Goal: Transaction & Acquisition: Download file/media

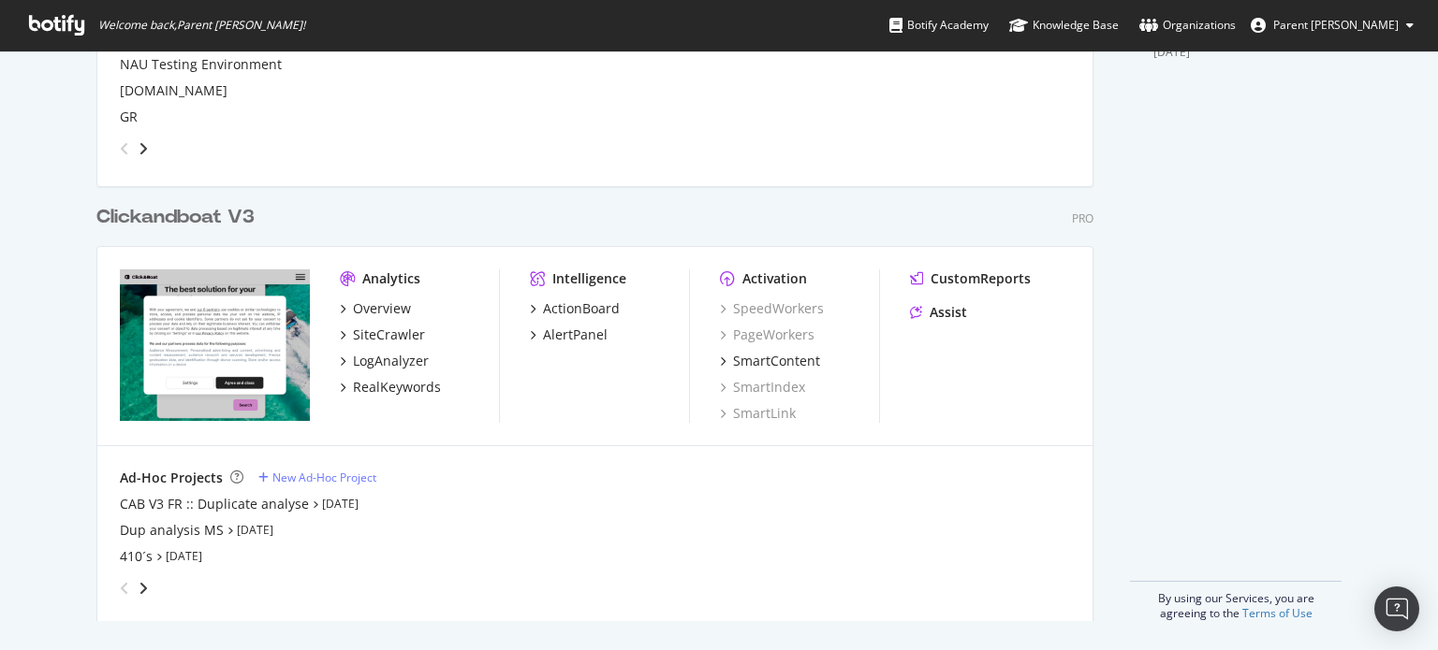
scroll to position [756, 0]
click at [184, 222] on div "Clickandboat V3" at bounding box center [175, 217] width 158 height 27
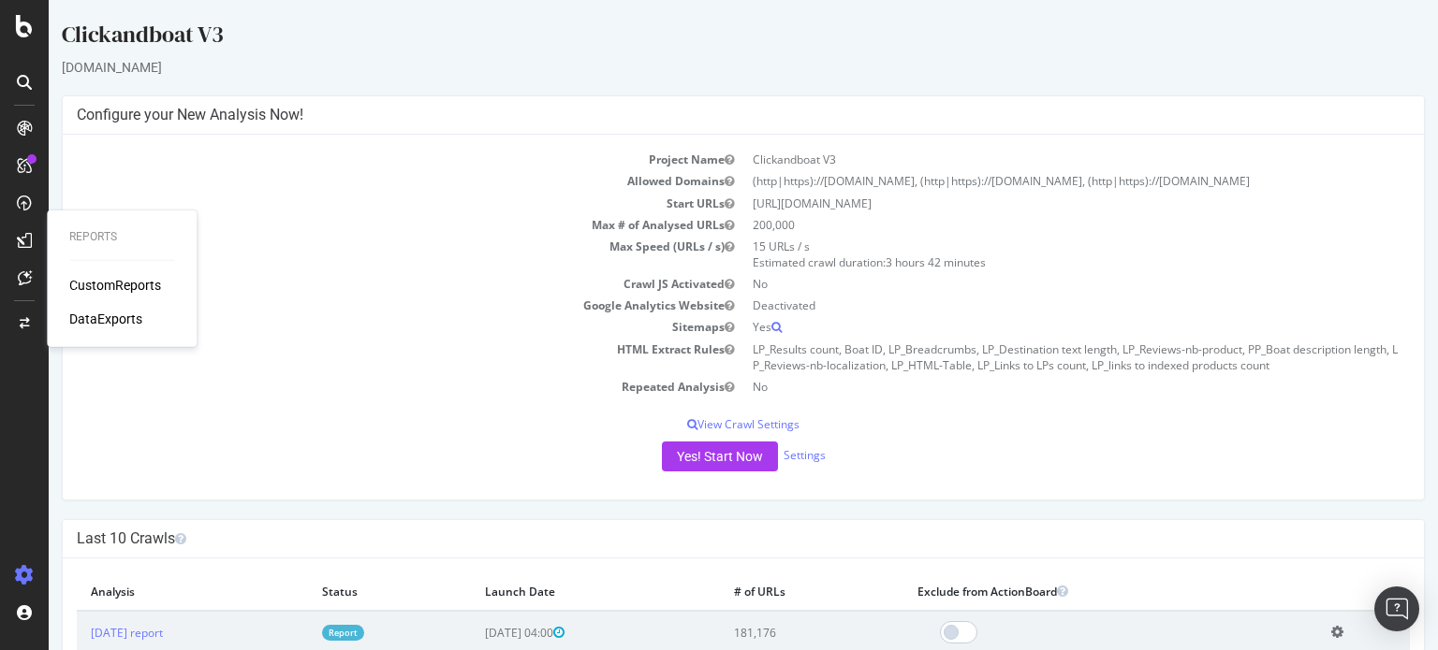
click at [91, 314] on div "DataExports" at bounding box center [105, 319] width 73 height 19
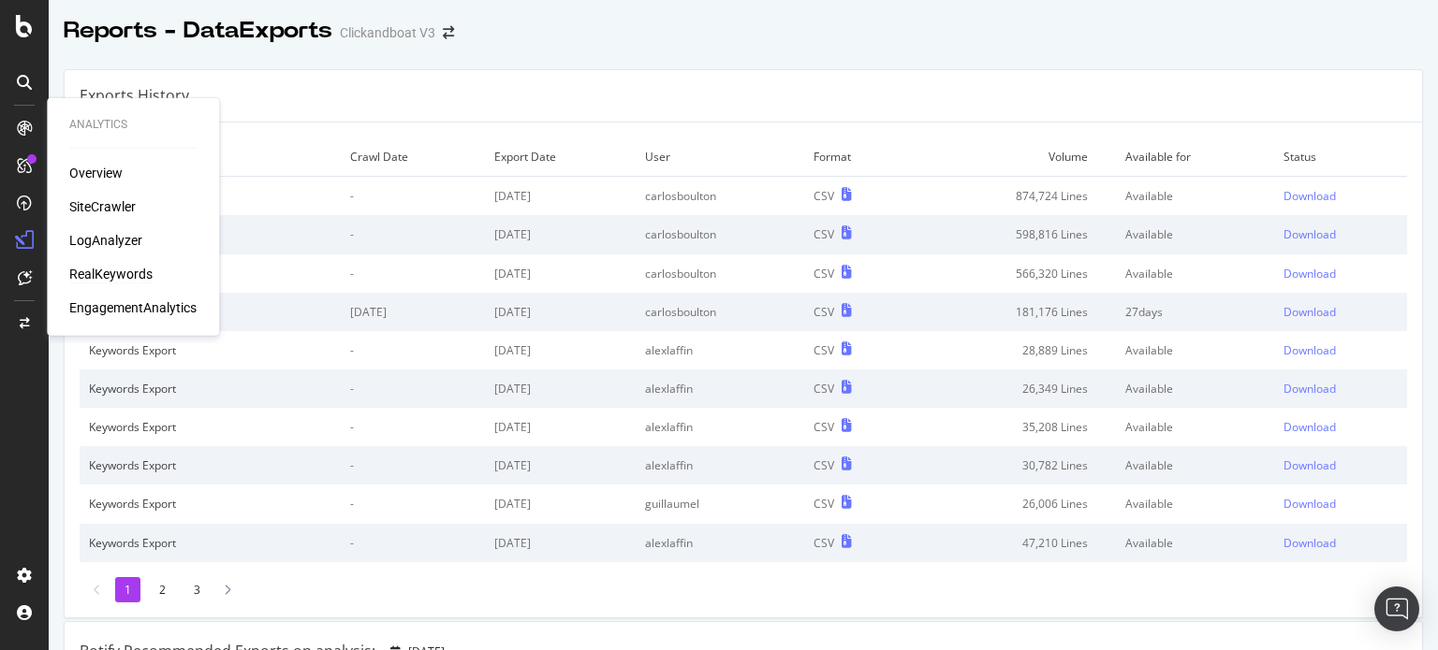
click at [97, 269] on div "RealKeywords" at bounding box center [110, 274] width 83 height 19
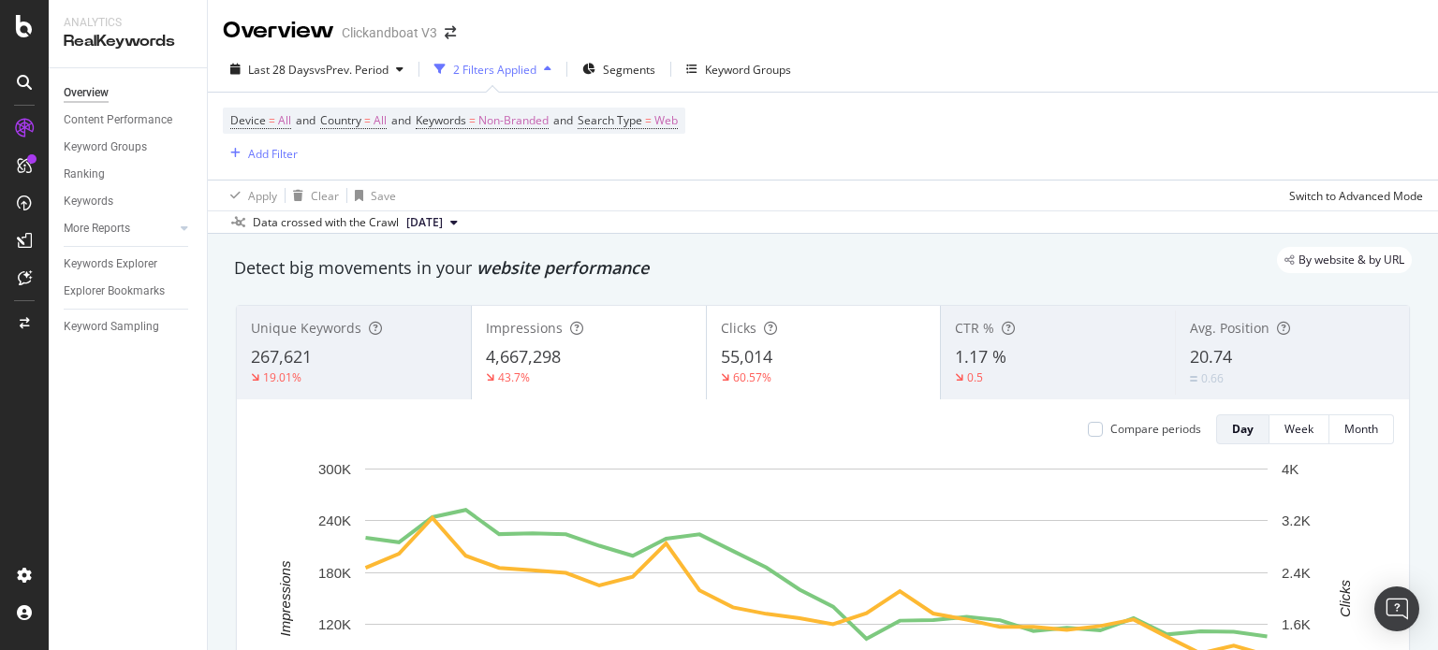
click at [545, 80] on div "2 Filters Applied" at bounding box center [493, 69] width 132 height 28
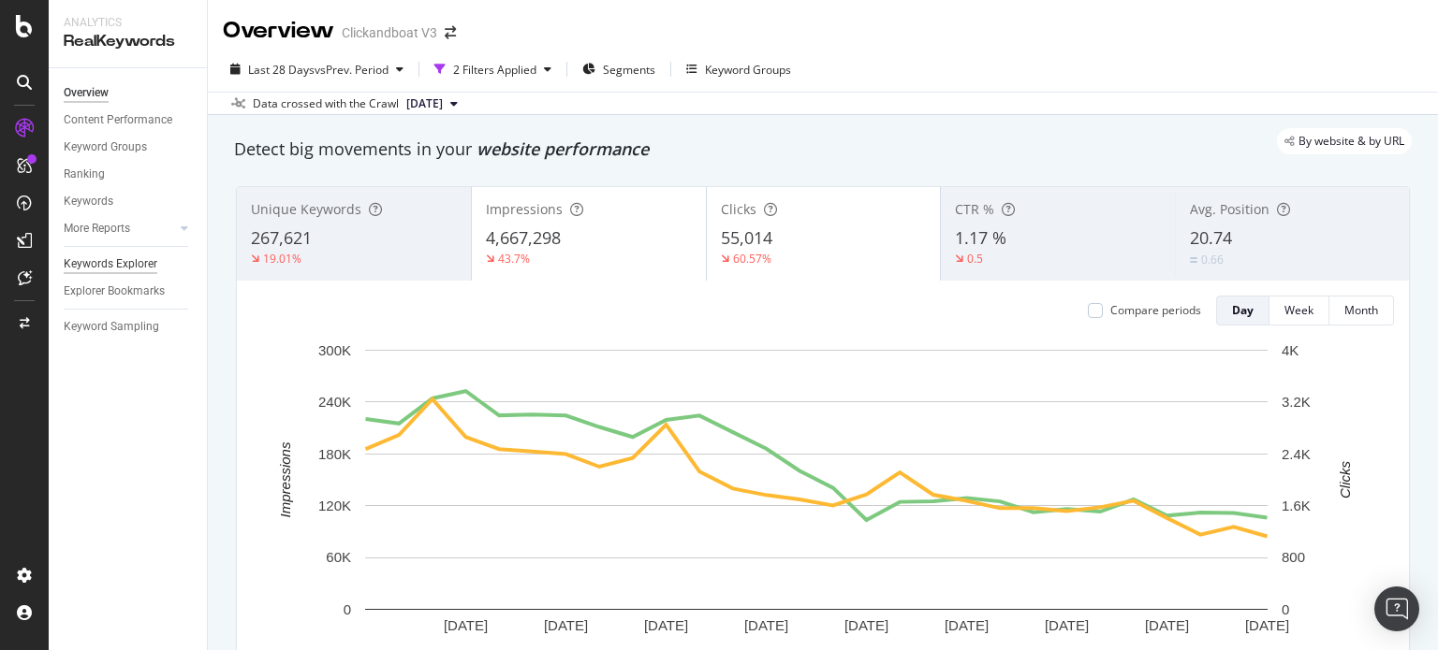
drag, startPoint x: 110, startPoint y: 257, endPoint x: 97, endPoint y: 260, distance: 13.4
click at [97, 260] on div "Keywords Explorer" at bounding box center [111, 265] width 94 height 20
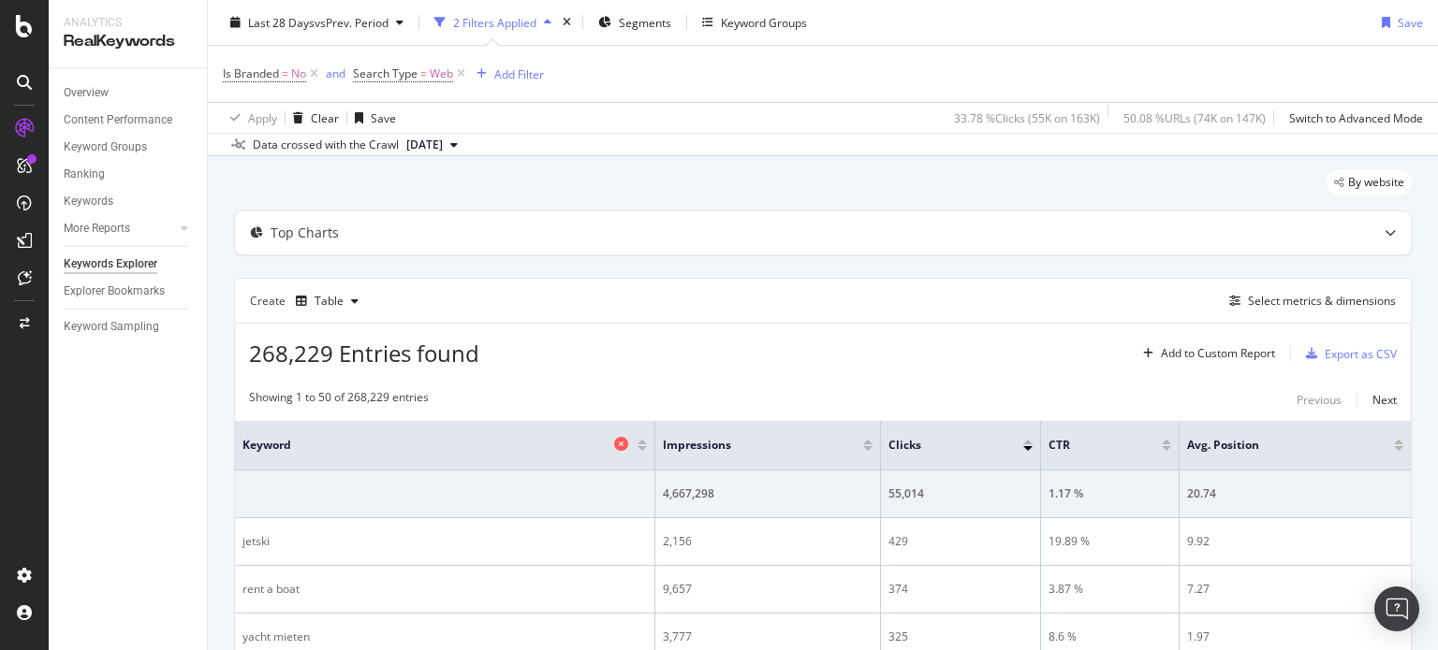
scroll to position [48, 0]
click at [1303, 300] on div "Select metrics & dimensions" at bounding box center [1322, 300] width 148 height 16
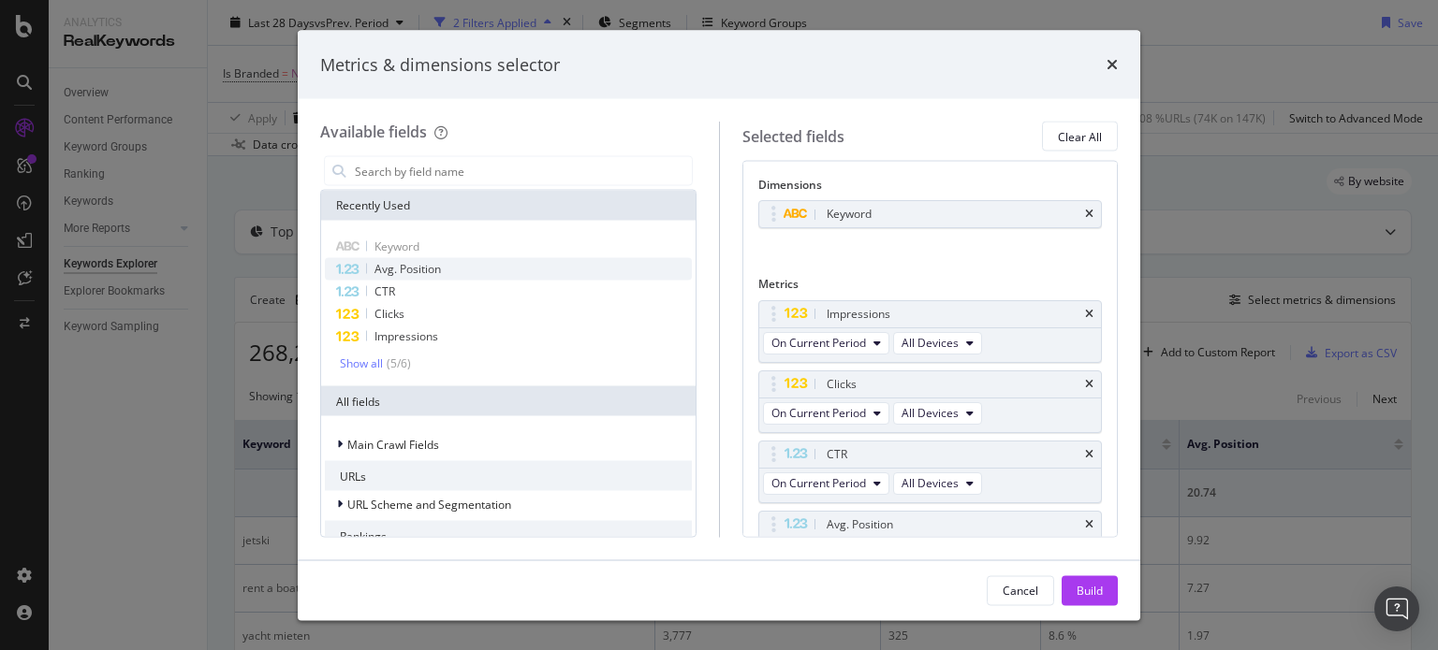
click at [399, 265] on span "Avg. Position" at bounding box center [407, 269] width 66 height 16
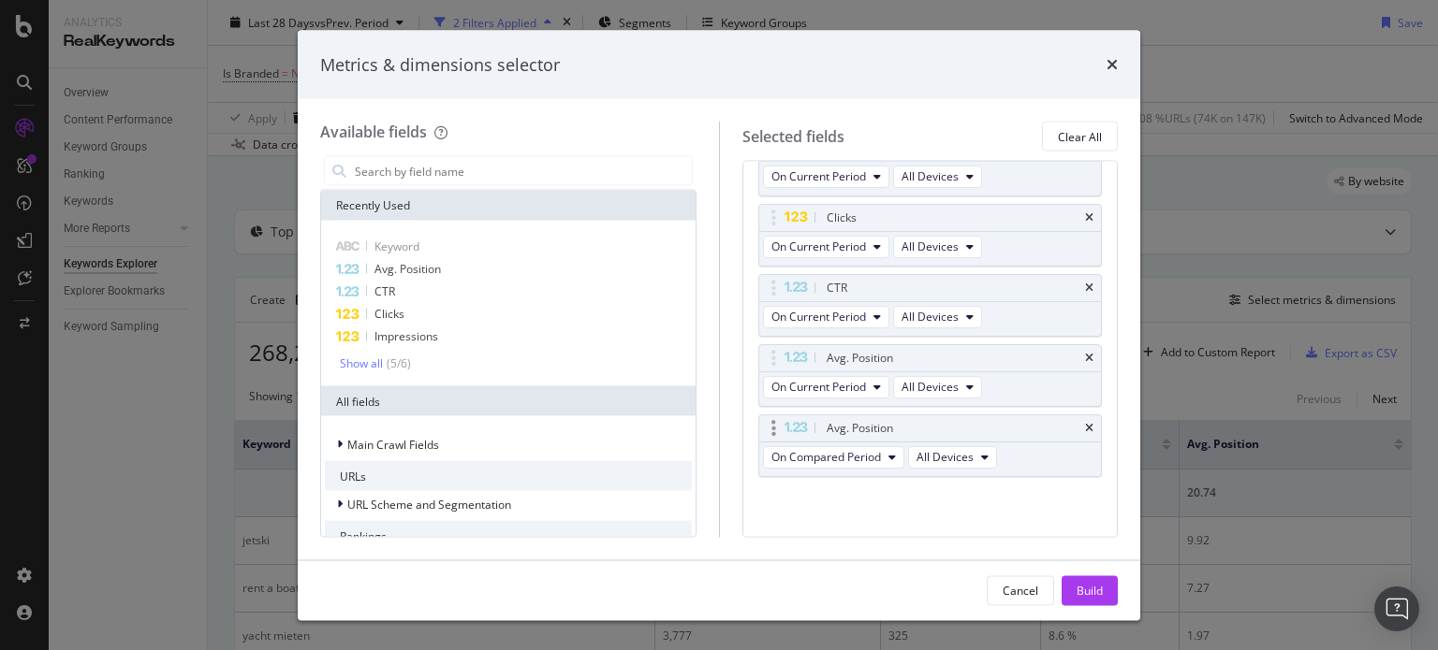
scroll to position [166, 0]
click at [1085, 426] on icon "times" at bounding box center [1089, 428] width 8 height 11
click at [409, 177] on input "Full Page" at bounding box center [522, 171] width 339 height 28
click at [365, 367] on div "Show all" at bounding box center [361, 363] width 43 height 13
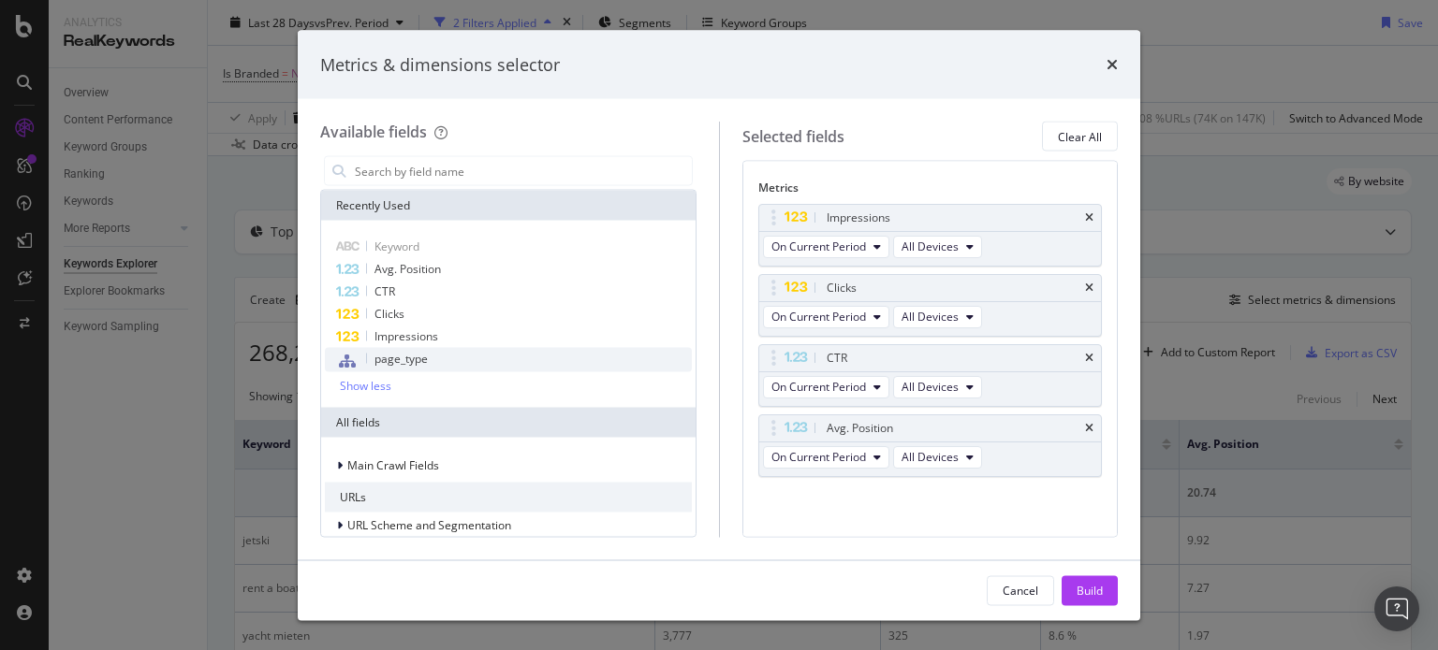
click at [387, 366] on span "page_type" at bounding box center [400, 359] width 53 height 16
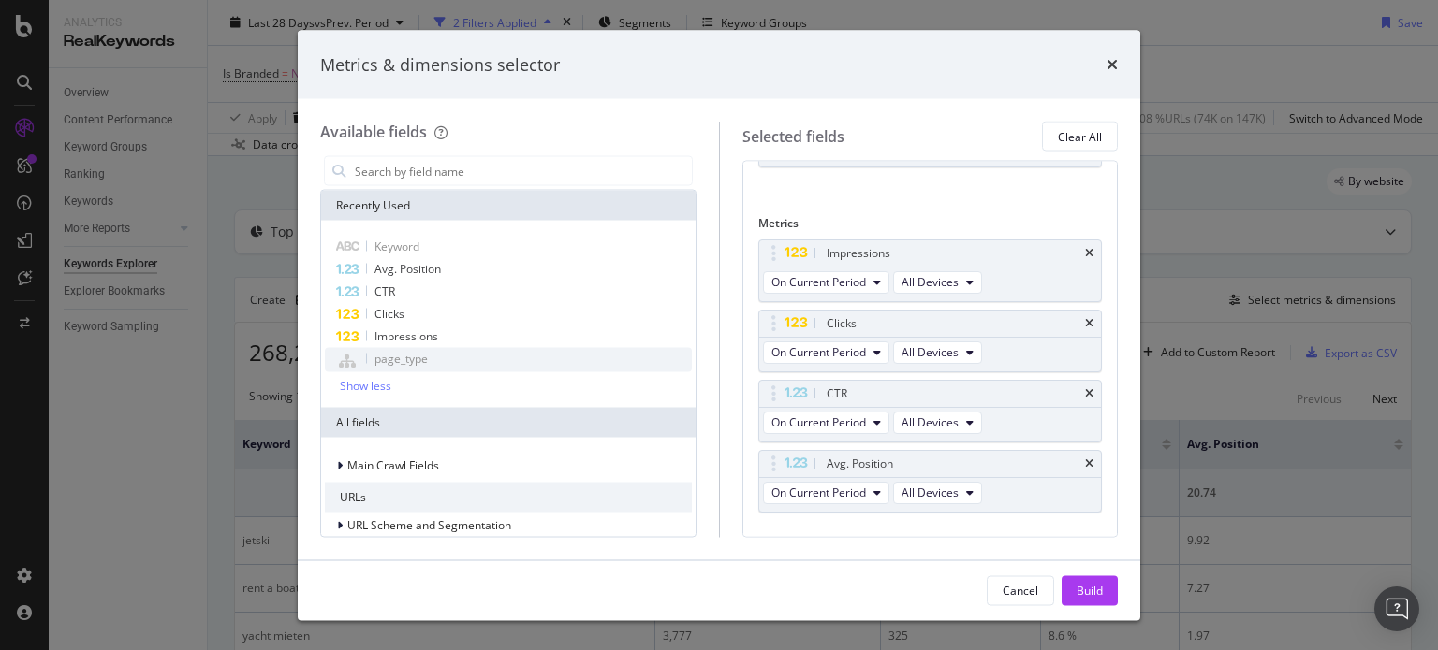
scroll to position [73, 0]
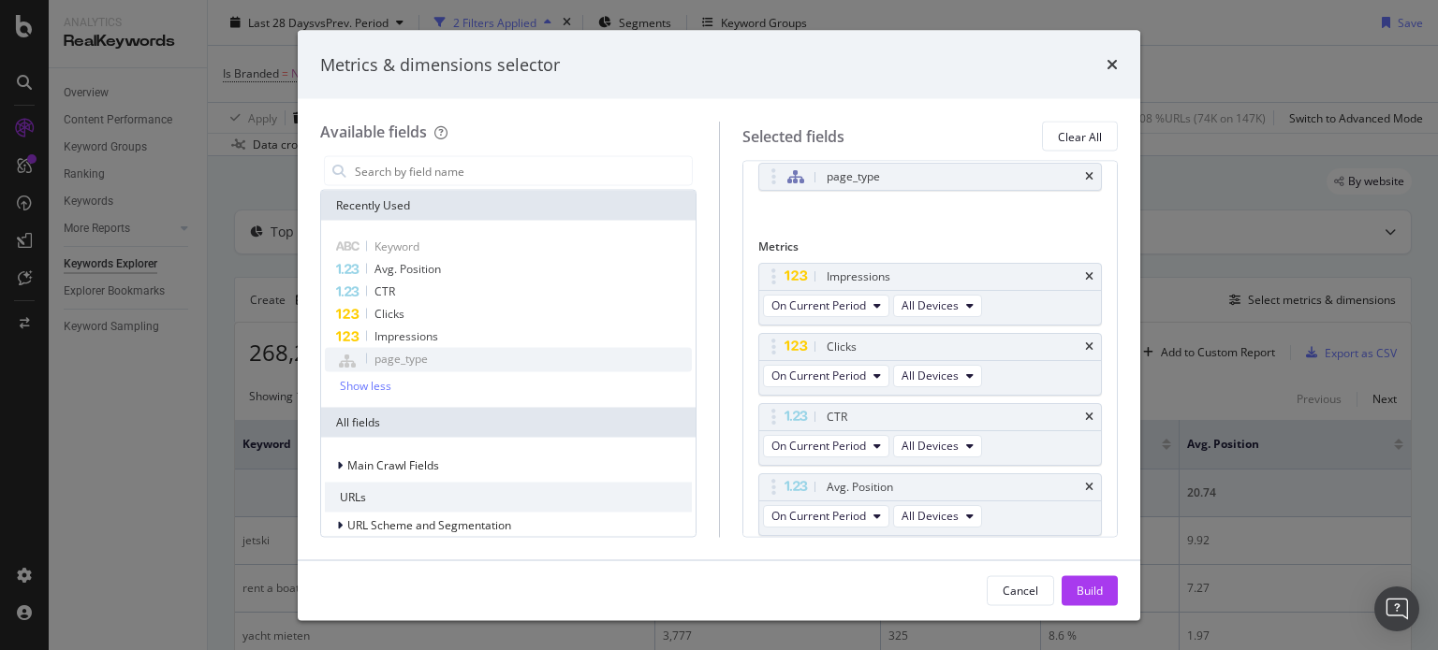
click at [418, 356] on span "page_type" at bounding box center [400, 359] width 53 height 16
click at [375, 380] on div "Show less" at bounding box center [365, 386] width 51 height 13
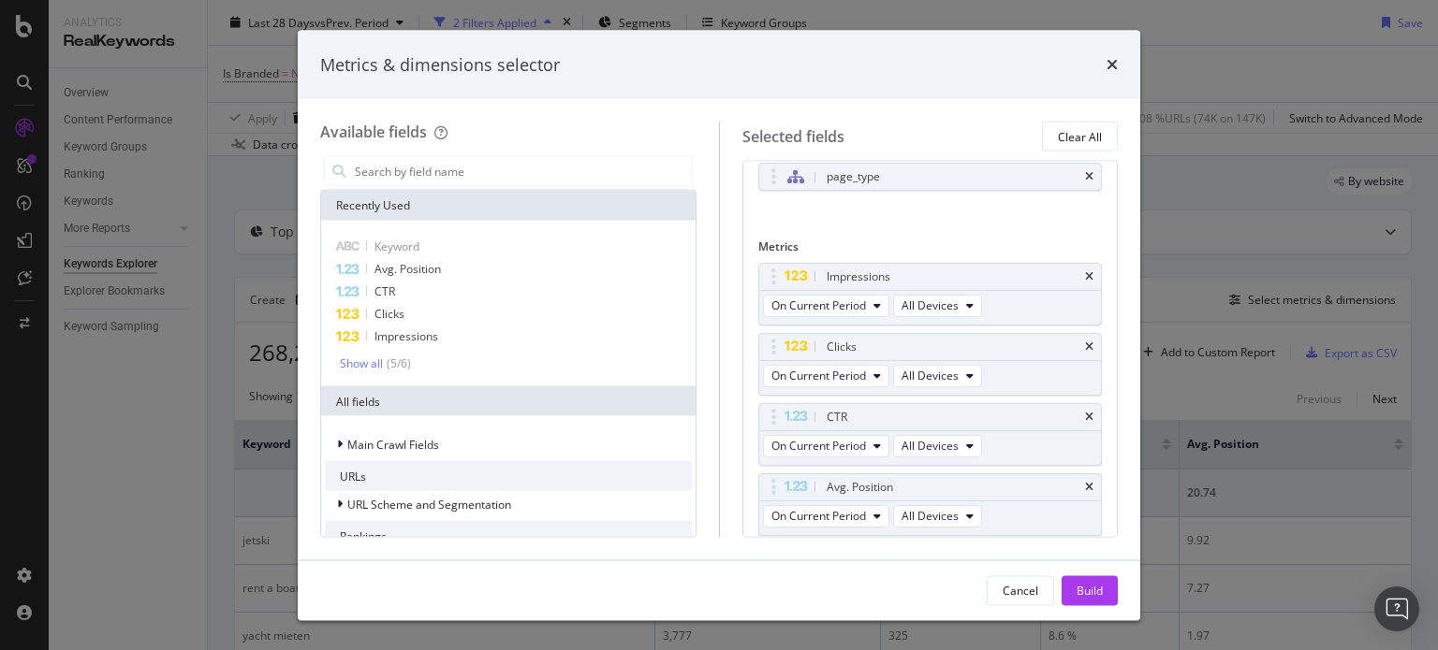
click at [424, 208] on div "Recently Used" at bounding box center [508, 206] width 374 height 30
click at [381, 201] on div "Recently Used" at bounding box center [508, 206] width 374 height 30
click at [443, 177] on input "Full Page" at bounding box center [522, 171] width 339 height 28
click at [1085, 173] on icon "times" at bounding box center [1089, 176] width 8 height 11
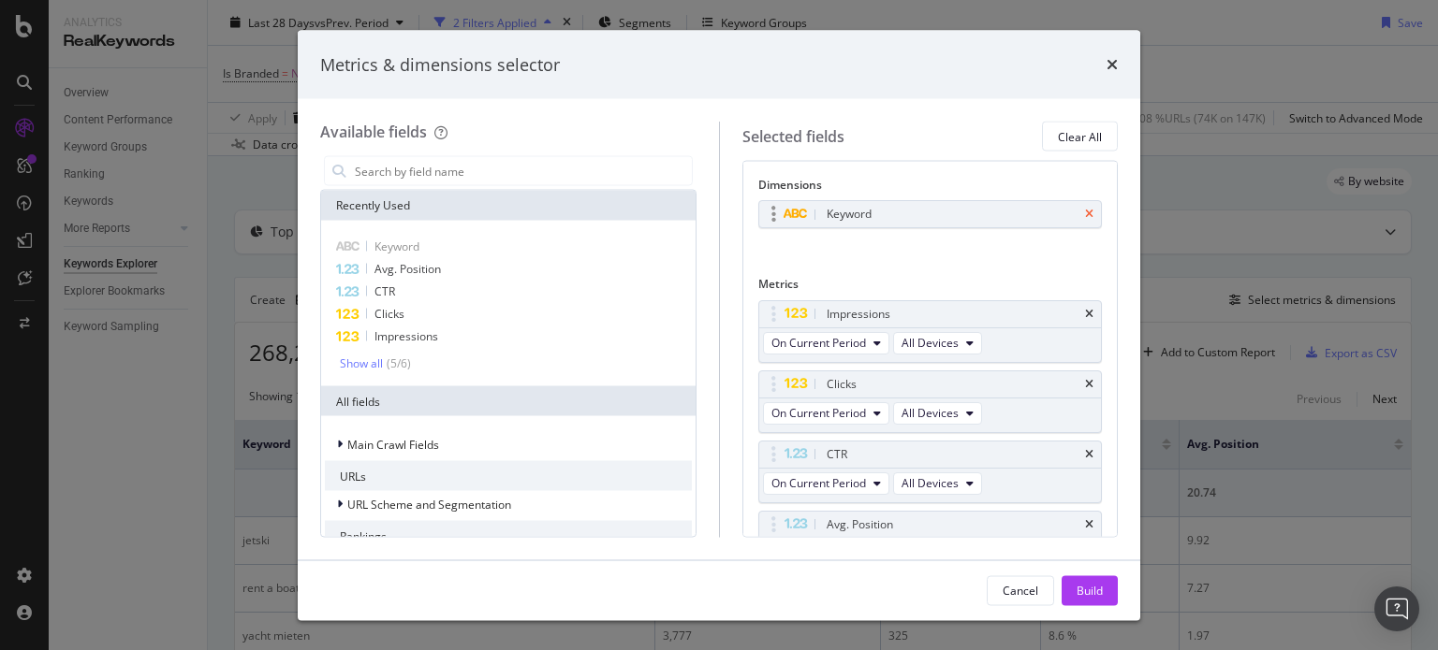
click at [1085, 210] on icon "times" at bounding box center [1089, 214] width 8 height 11
click at [380, 161] on input "Full Page" at bounding box center [522, 171] width 339 height 28
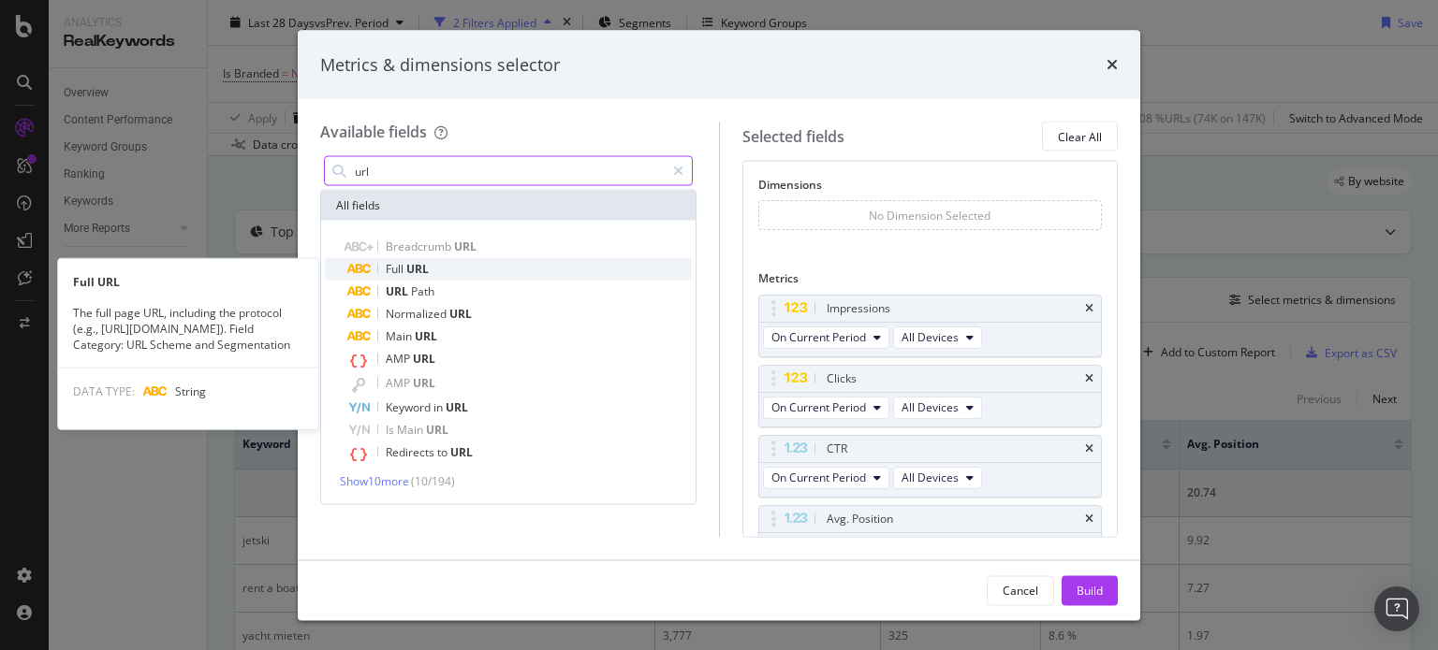
type input "url"
click at [419, 273] on span "URL" at bounding box center [417, 269] width 22 height 16
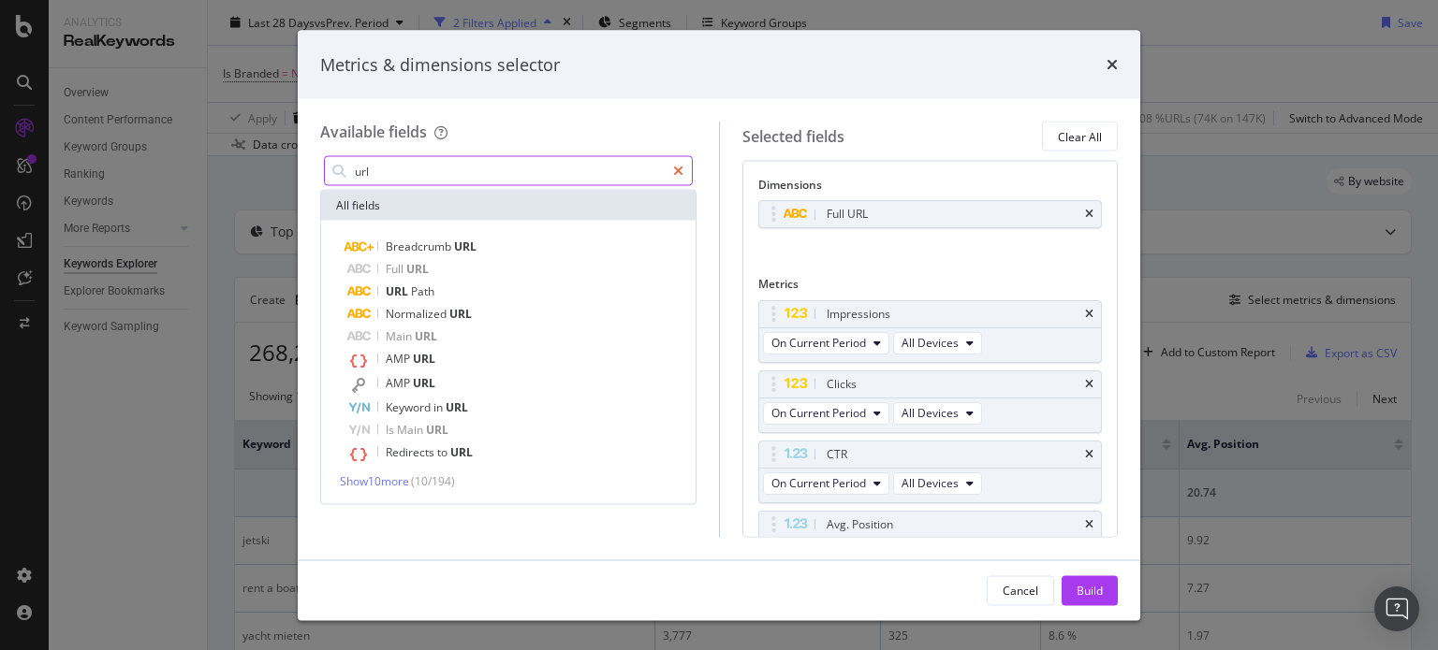
click at [671, 166] on div "modal" at bounding box center [678, 171] width 27 height 30
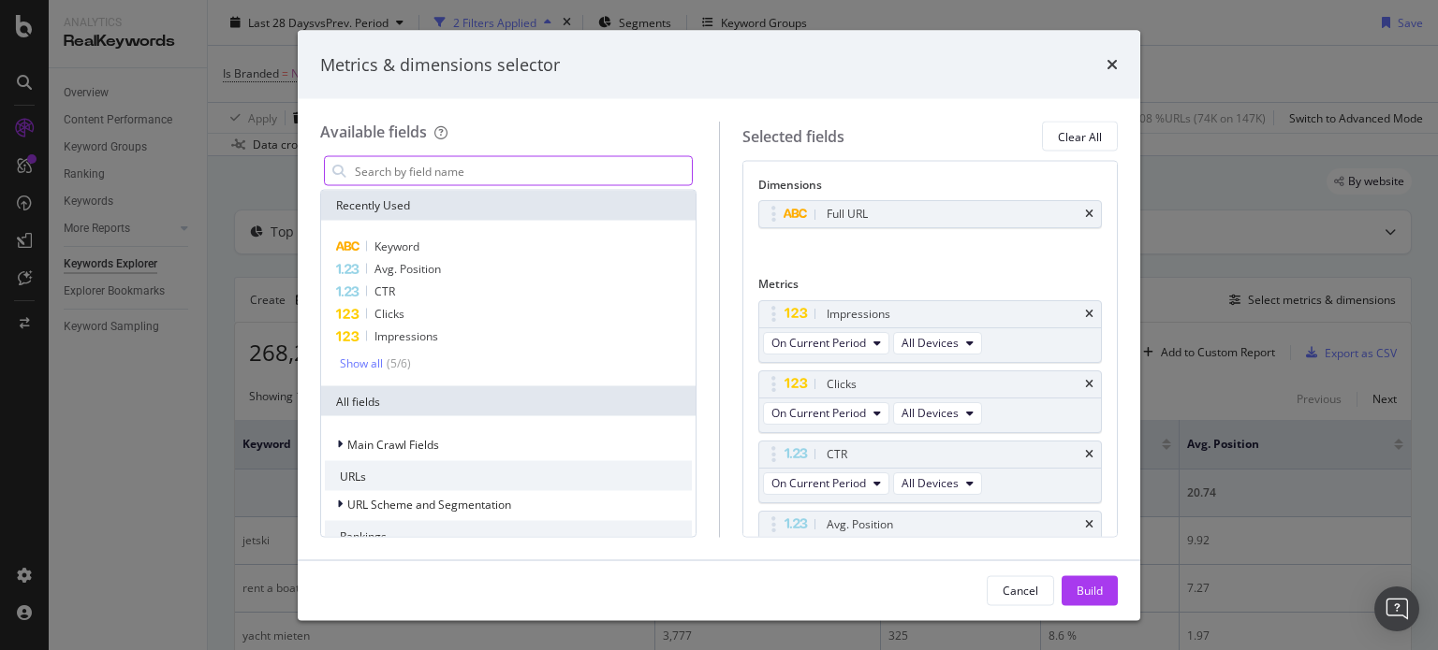
click at [408, 173] on input "Full Page" at bounding box center [522, 171] width 339 height 28
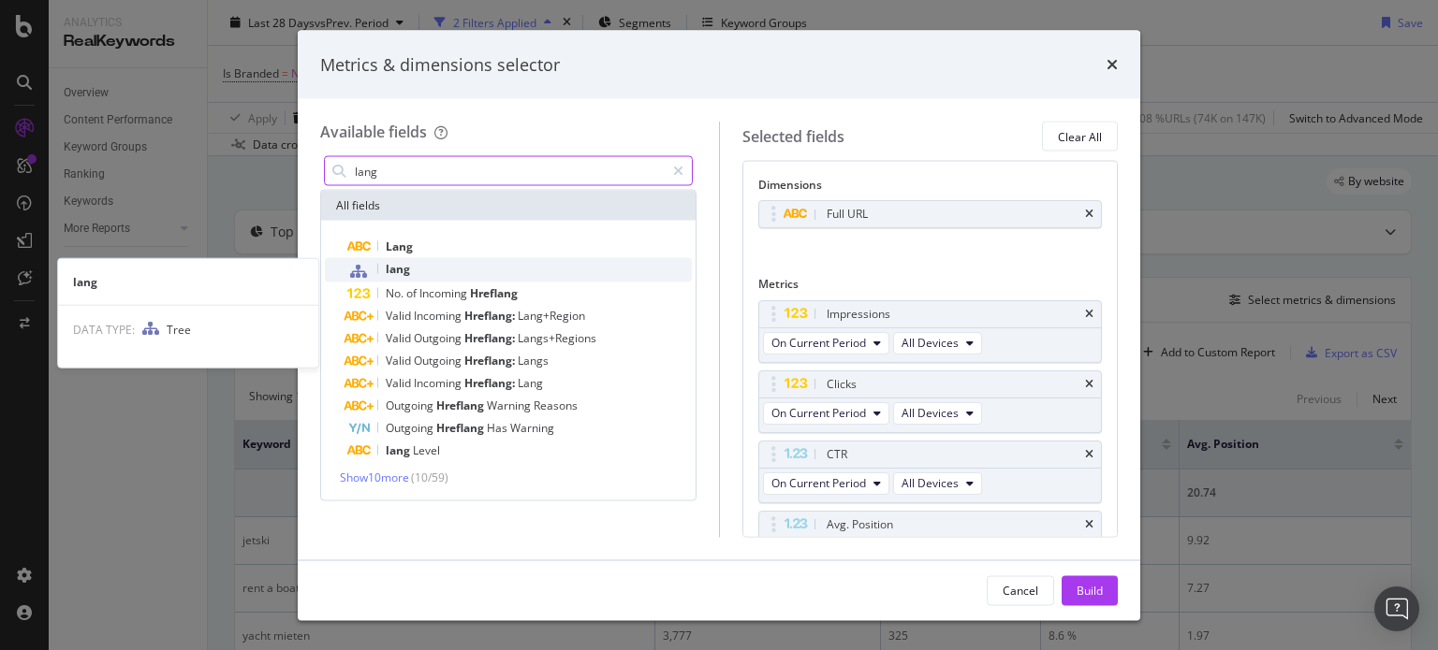
type input "lang"
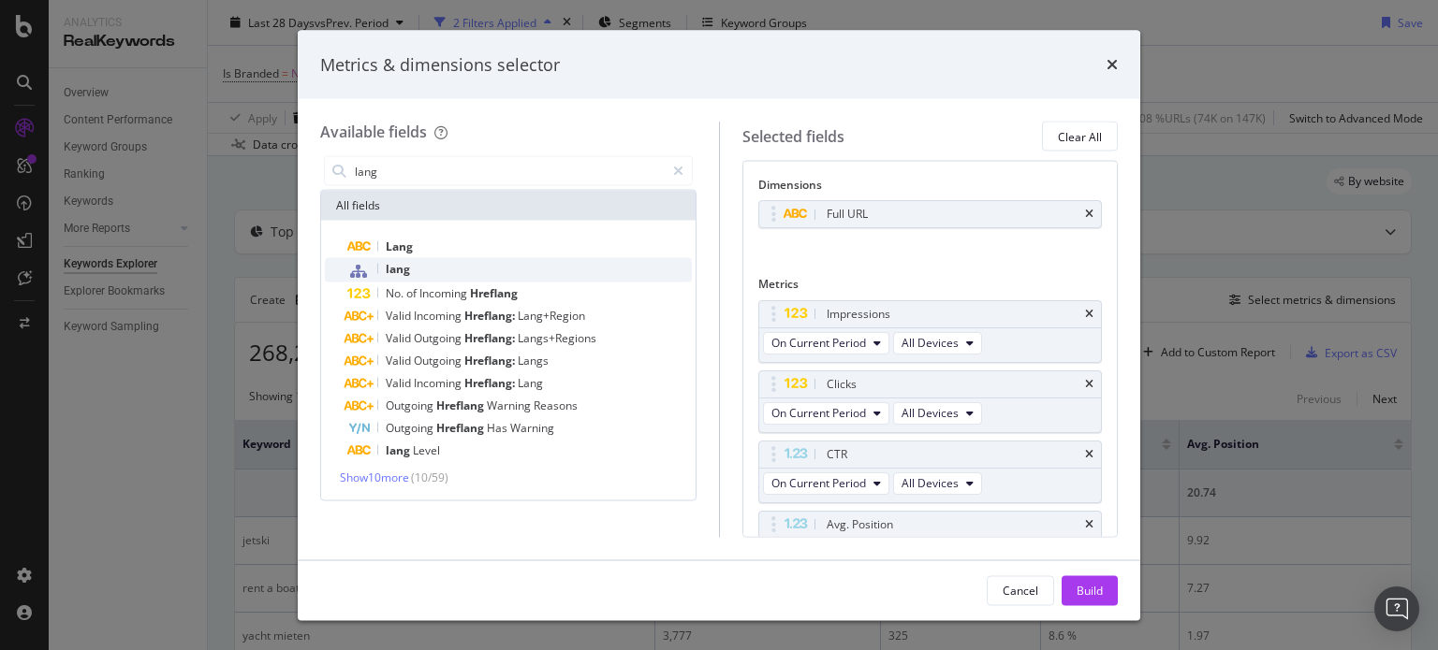
click at [391, 278] on div "lang" at bounding box center [519, 270] width 344 height 24
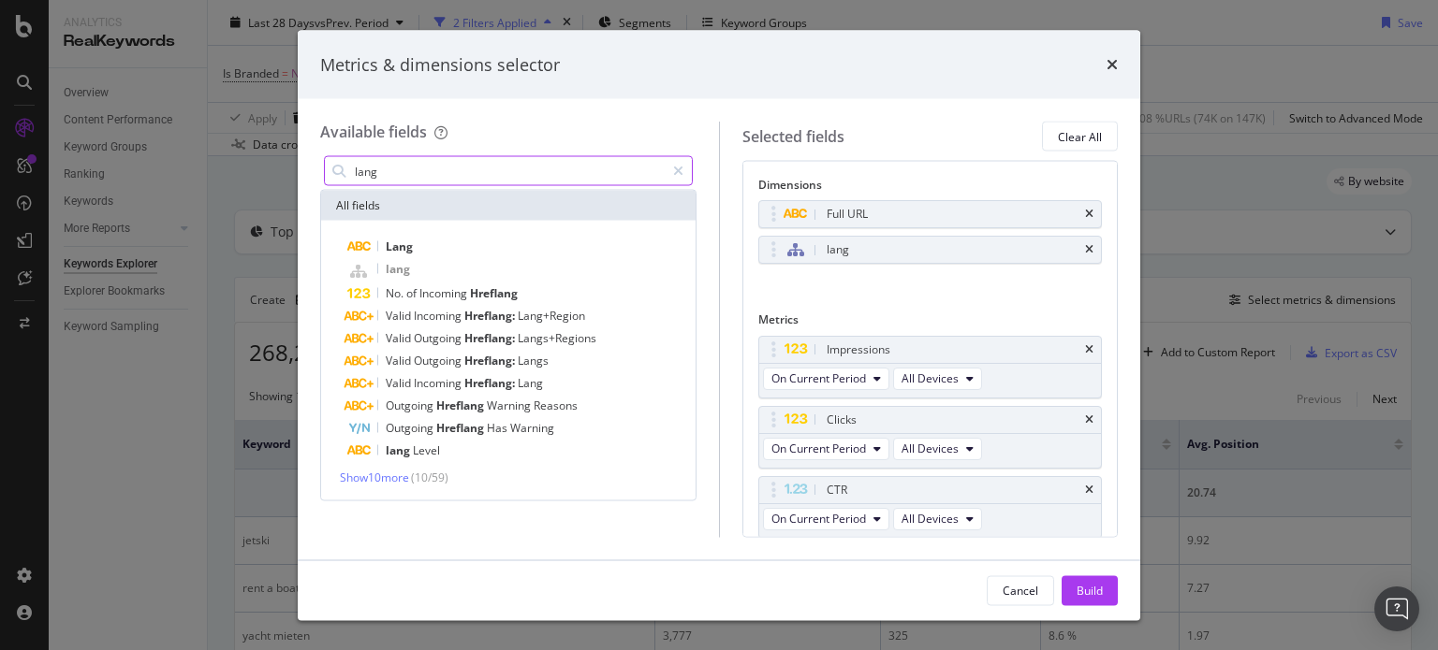
type textarea "lang"
click at [402, 171] on input "lang" at bounding box center [509, 171] width 312 height 28
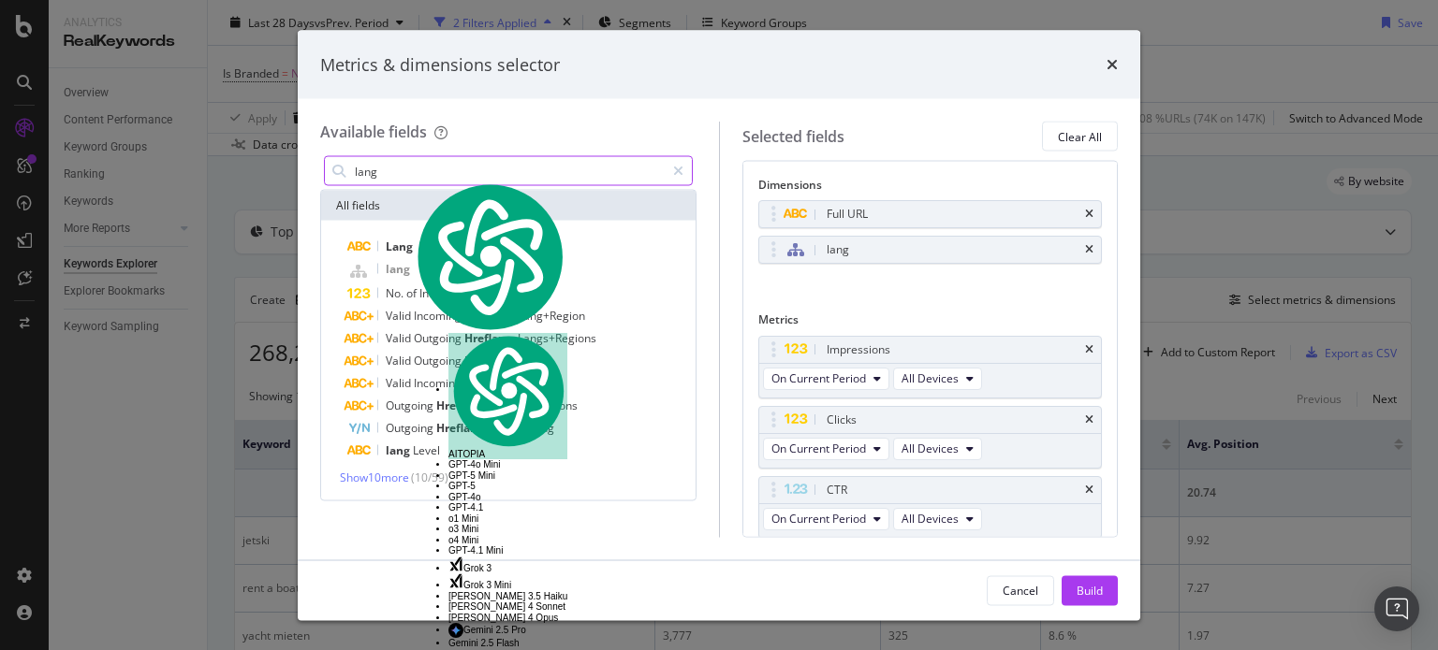
click at [402, 171] on input "lang" at bounding box center [509, 171] width 312 height 28
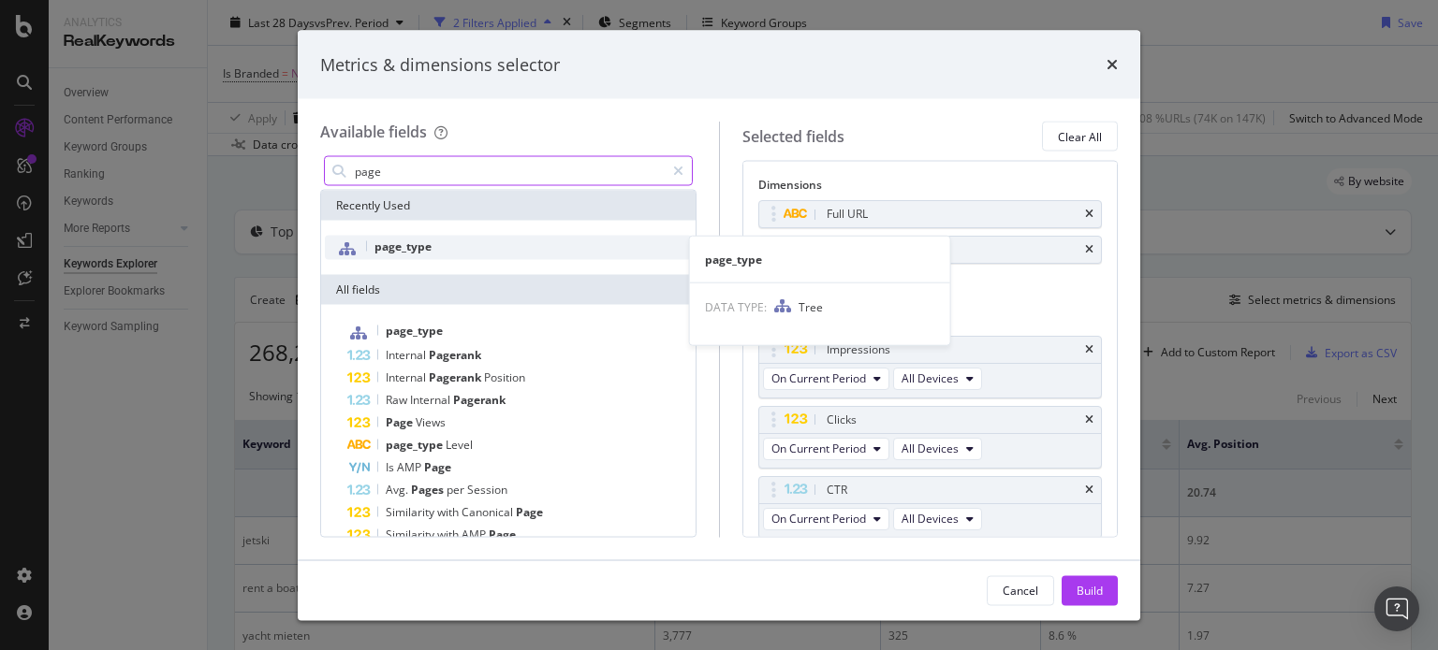
type input "page"
click at [423, 250] on span "page_type" at bounding box center [402, 247] width 57 height 16
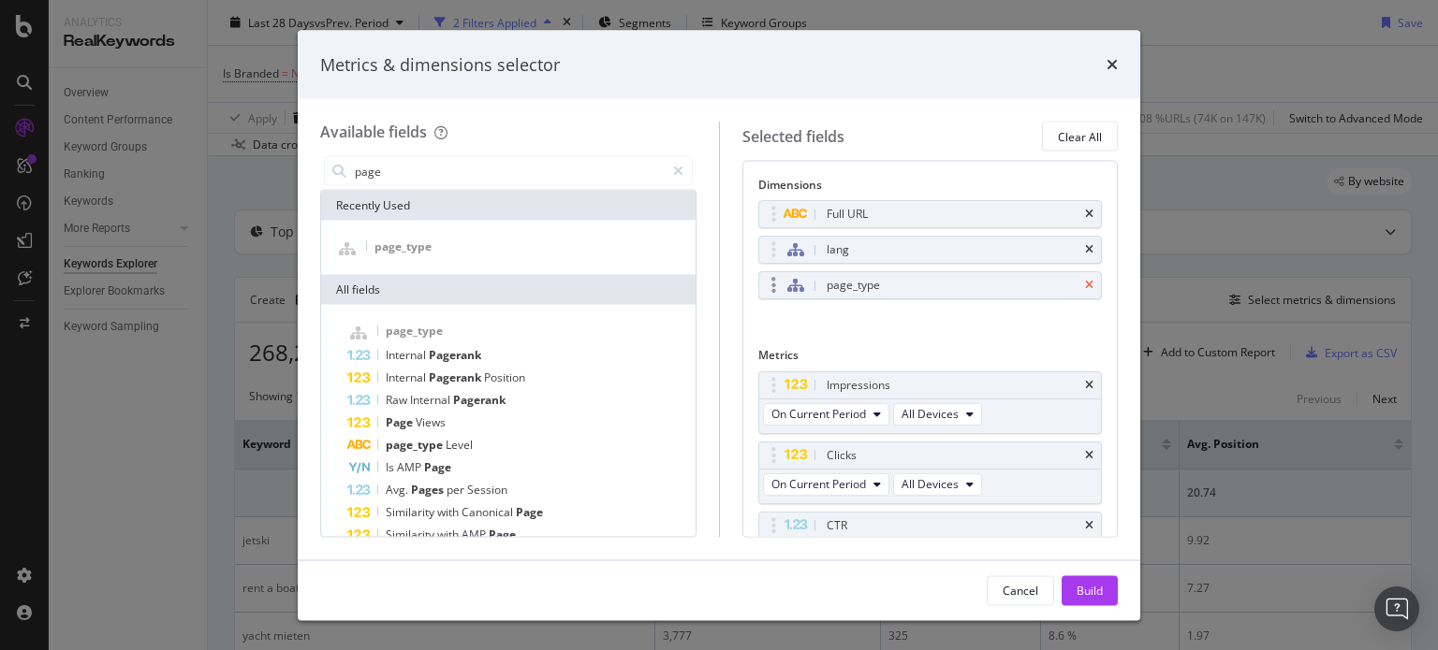
click at [1085, 284] on icon "times" at bounding box center [1089, 285] width 8 height 11
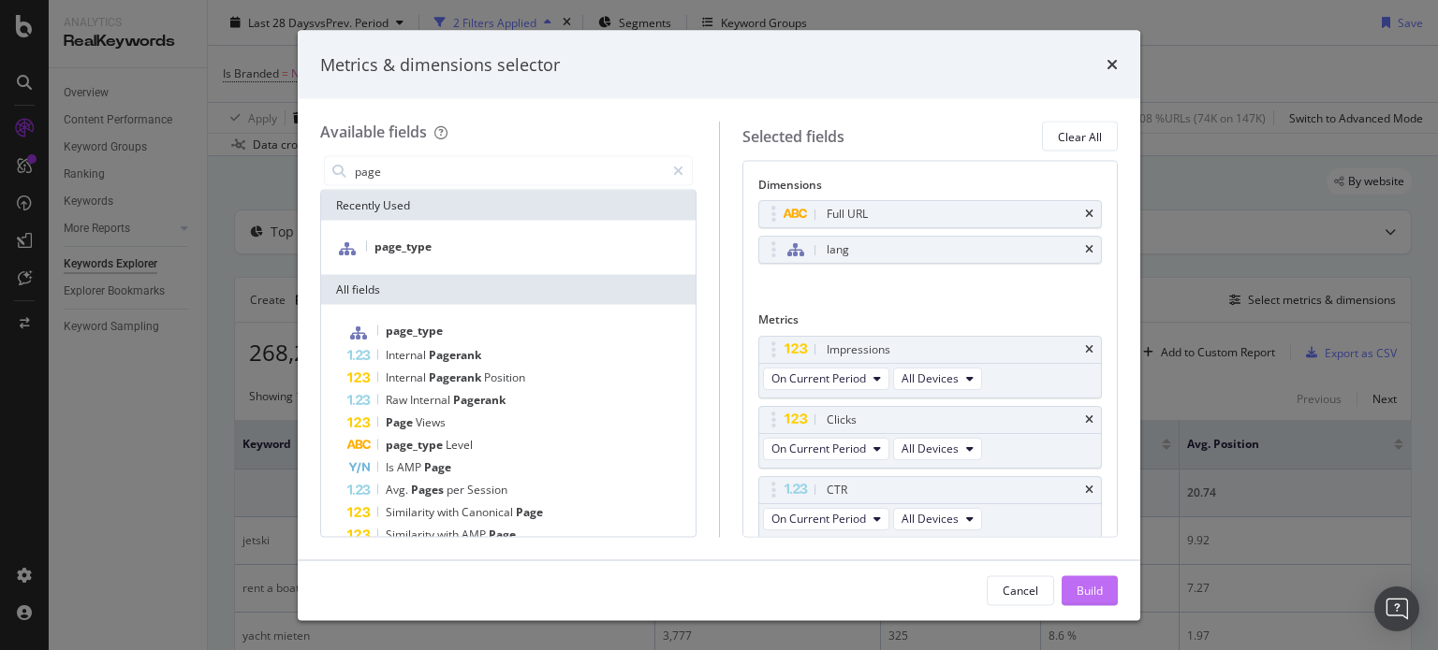
click at [1087, 586] on div "Build" at bounding box center [1089, 590] width 26 height 16
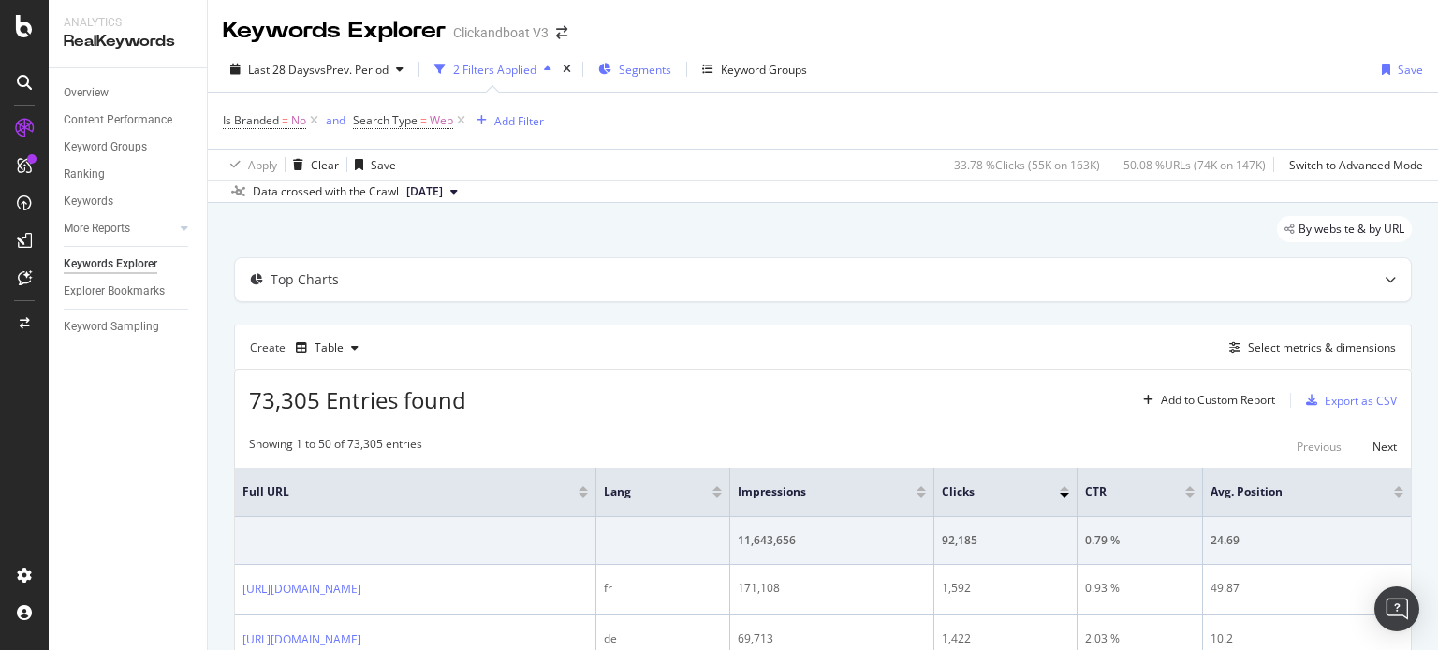
click at [644, 69] on span "Segments" at bounding box center [645, 70] width 52 height 16
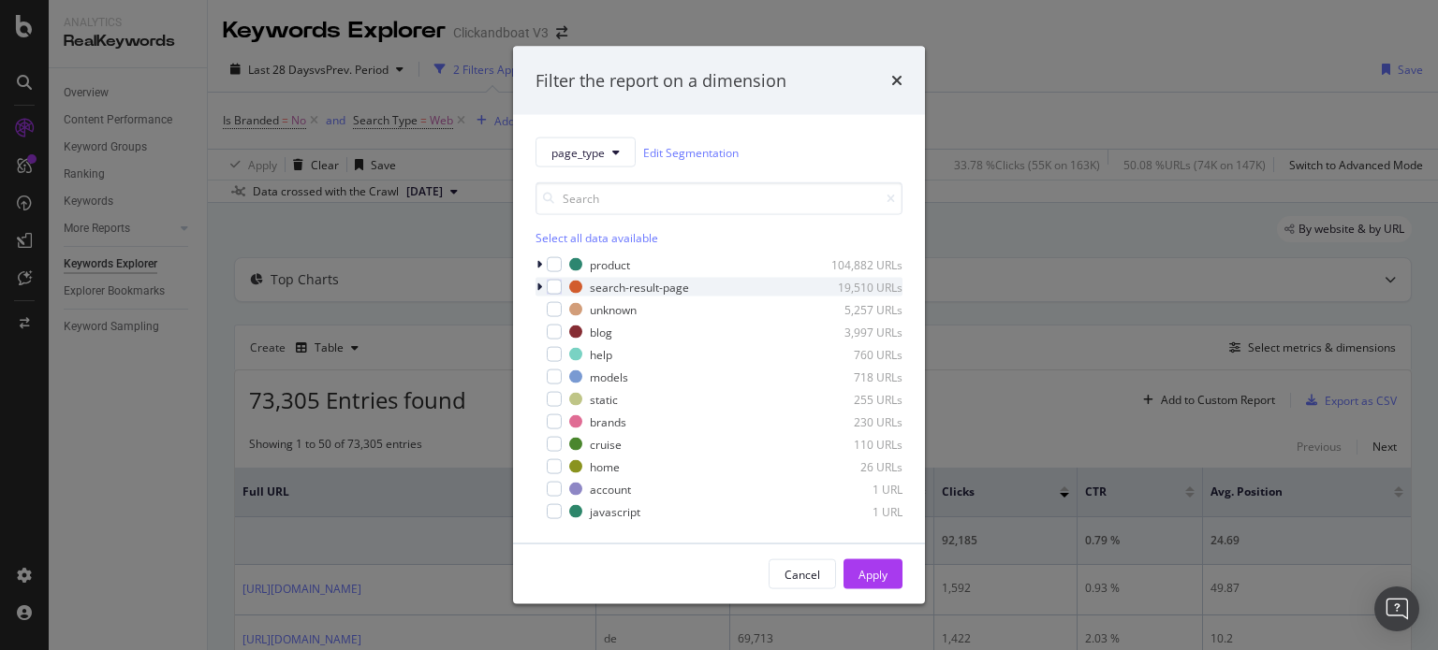
click at [539, 291] on icon "modal" at bounding box center [539, 287] width 6 height 11
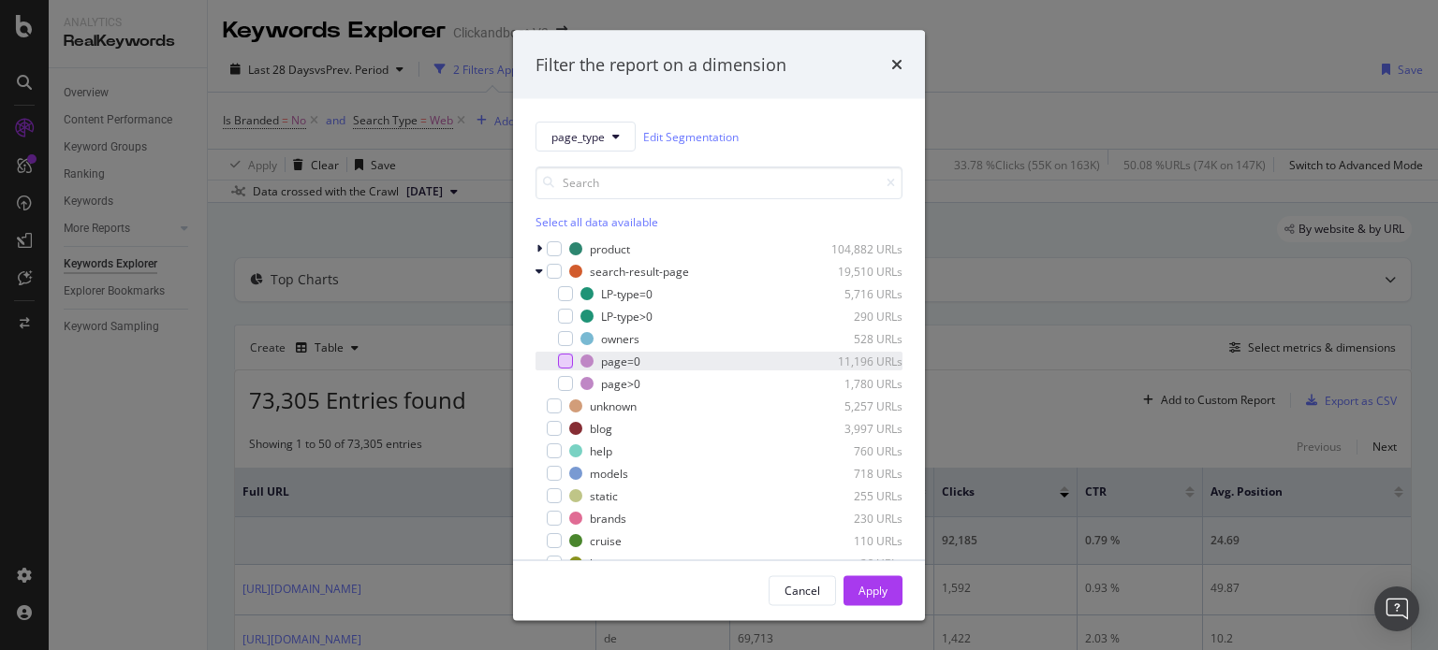
click at [563, 365] on div "modal" at bounding box center [565, 361] width 15 height 15
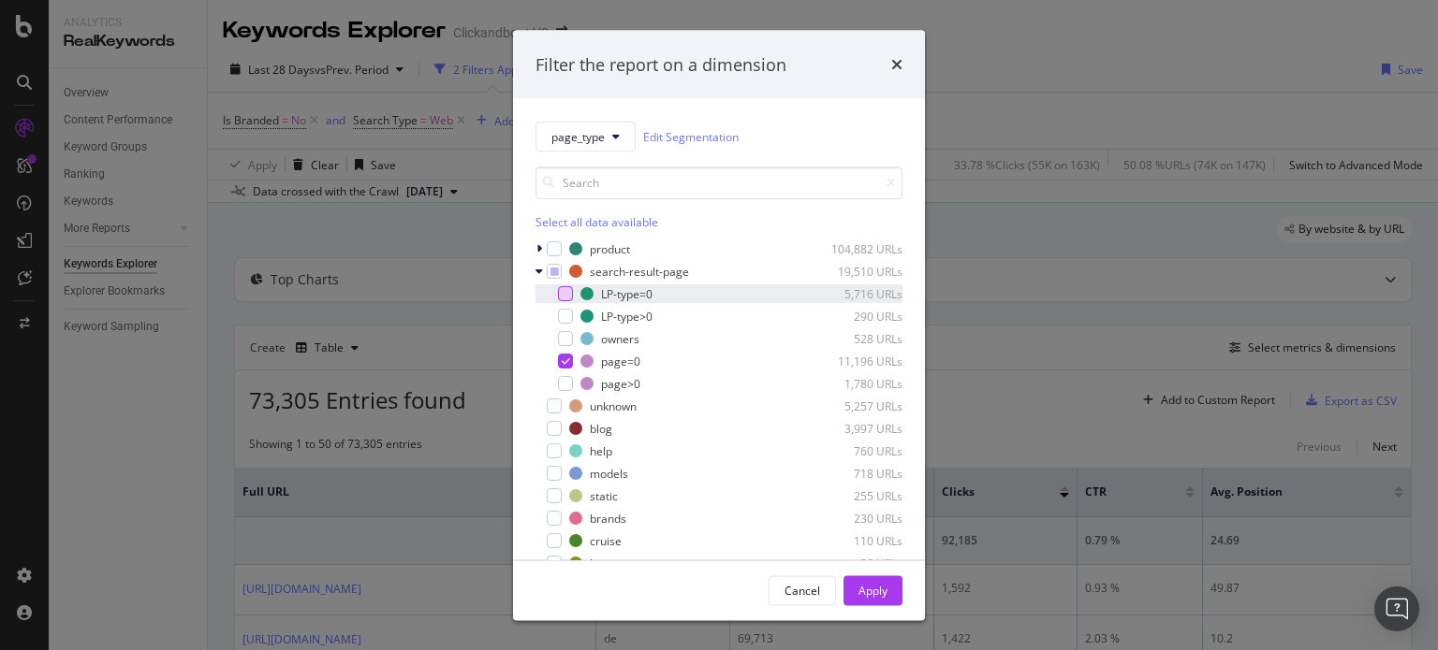
click at [569, 289] on div "modal" at bounding box center [565, 293] width 15 height 15
click at [862, 588] on div "Apply" at bounding box center [872, 590] width 29 height 16
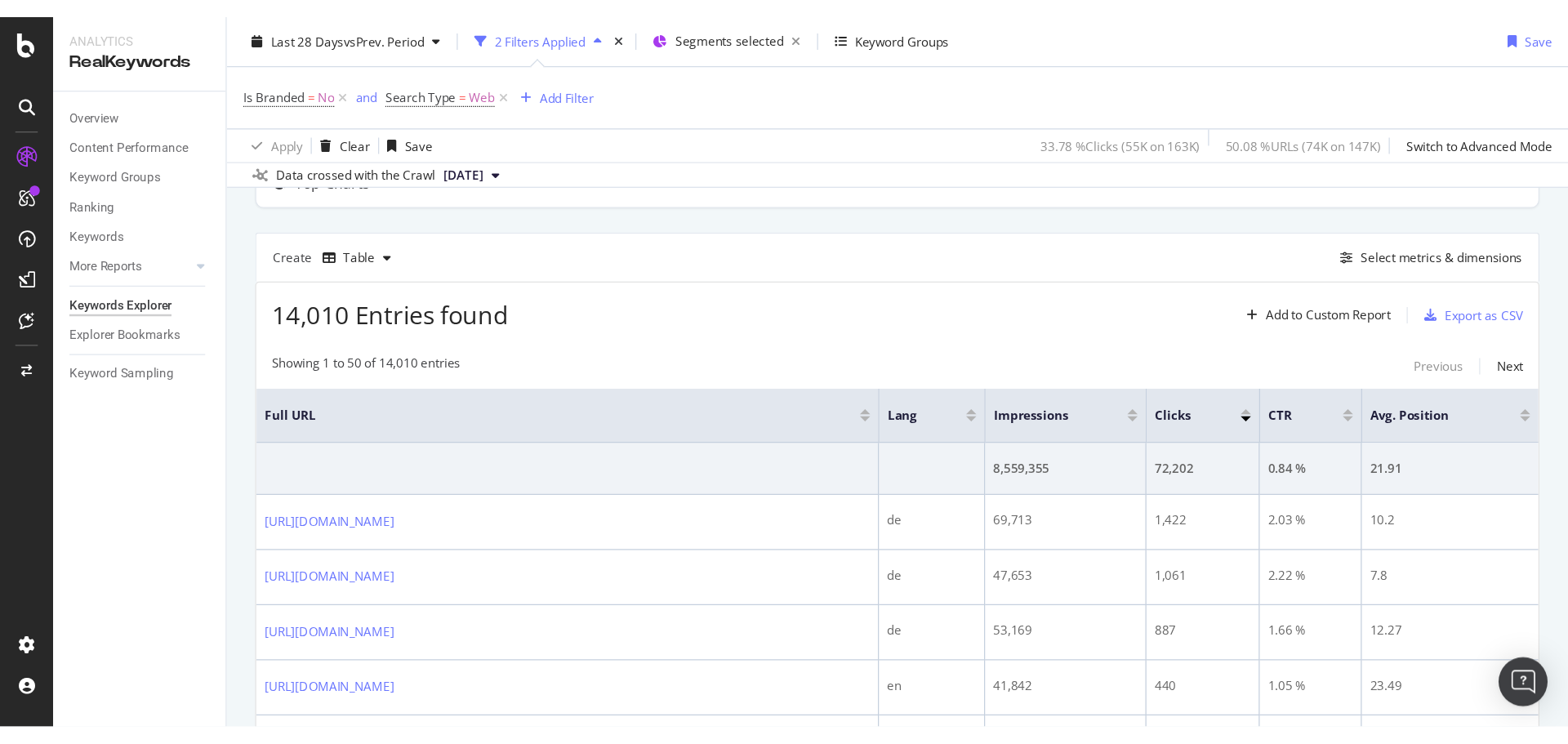
scroll to position [106, 0]
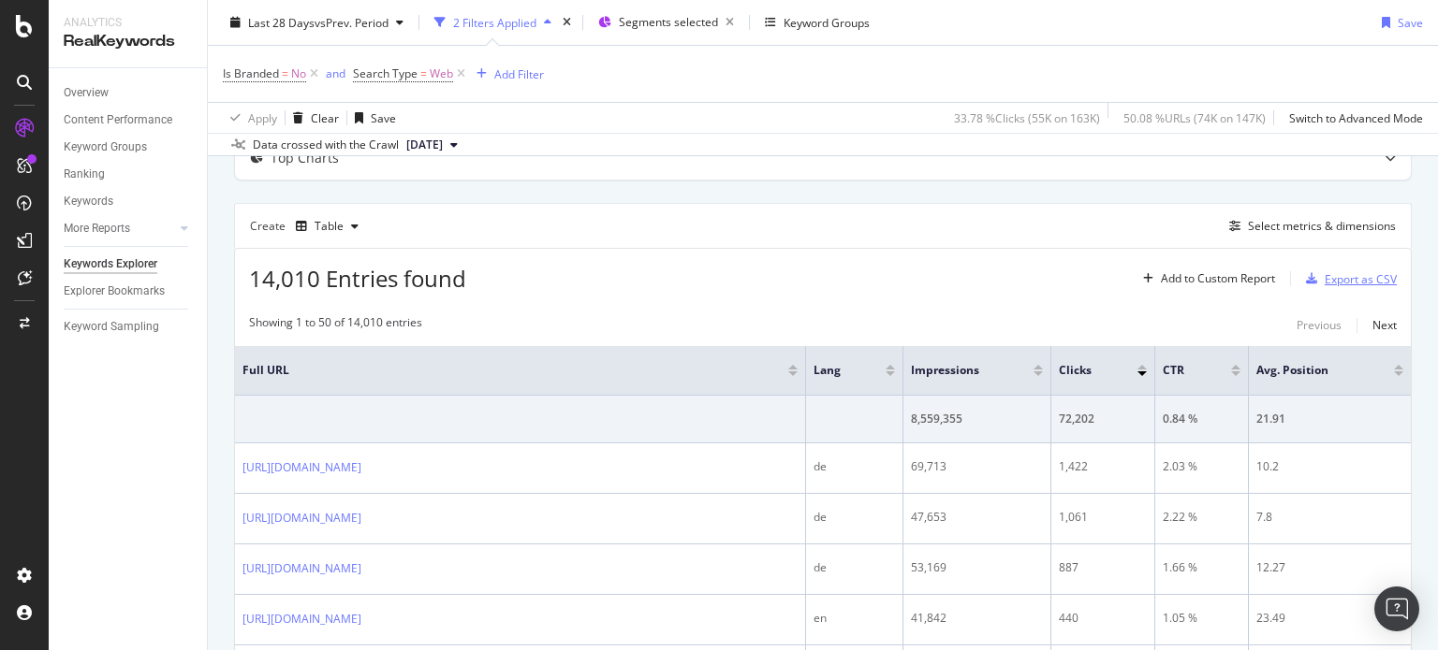
click at [1324, 278] on div "Export as CSV" at bounding box center [1360, 279] width 72 height 16
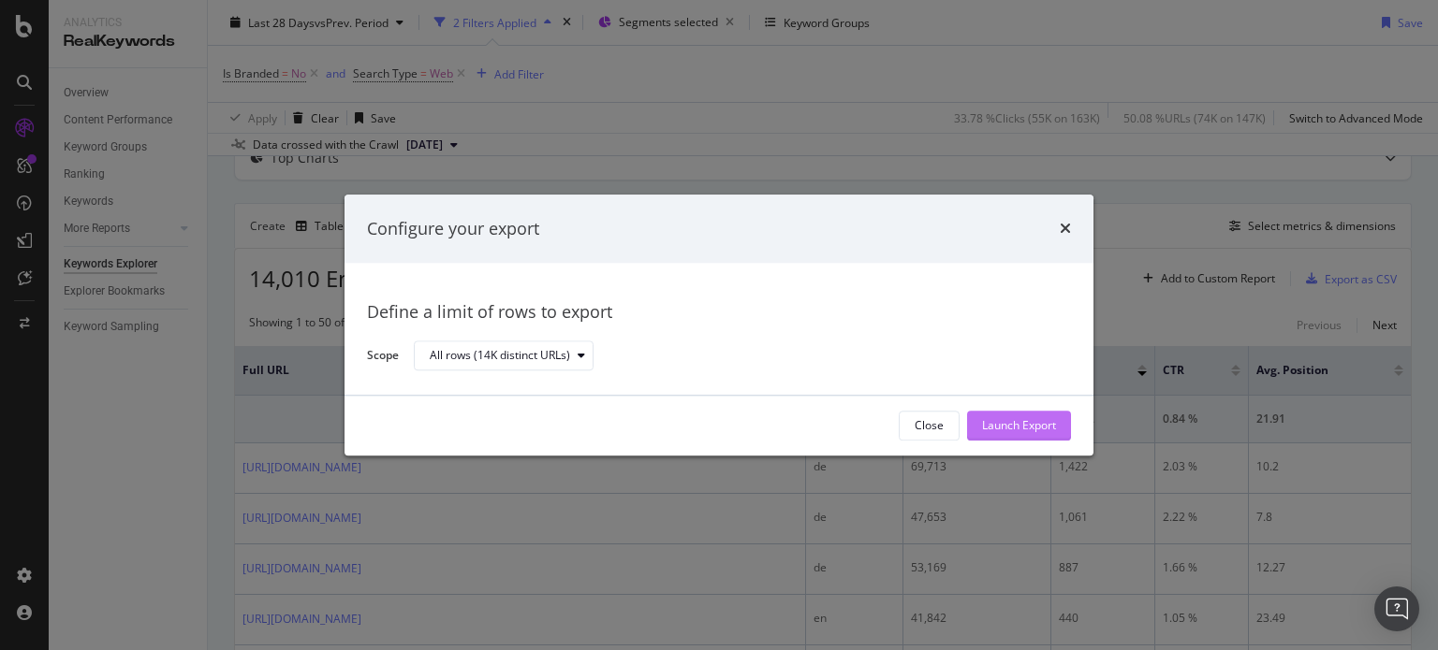
click at [1057, 427] on button "Launch Export" at bounding box center [1019, 426] width 104 height 30
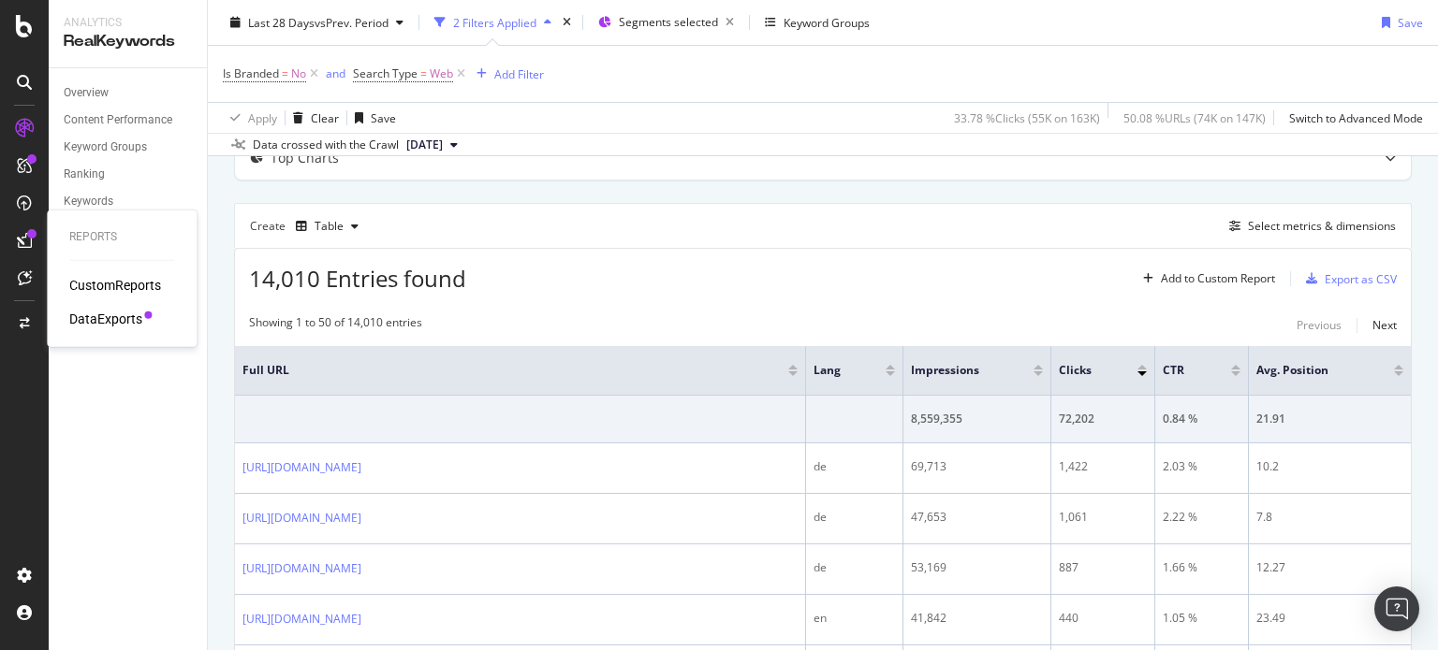
click at [141, 323] on div "DataExports" at bounding box center [121, 319] width 105 height 19
click at [130, 315] on div "DataExports" at bounding box center [105, 319] width 73 height 19
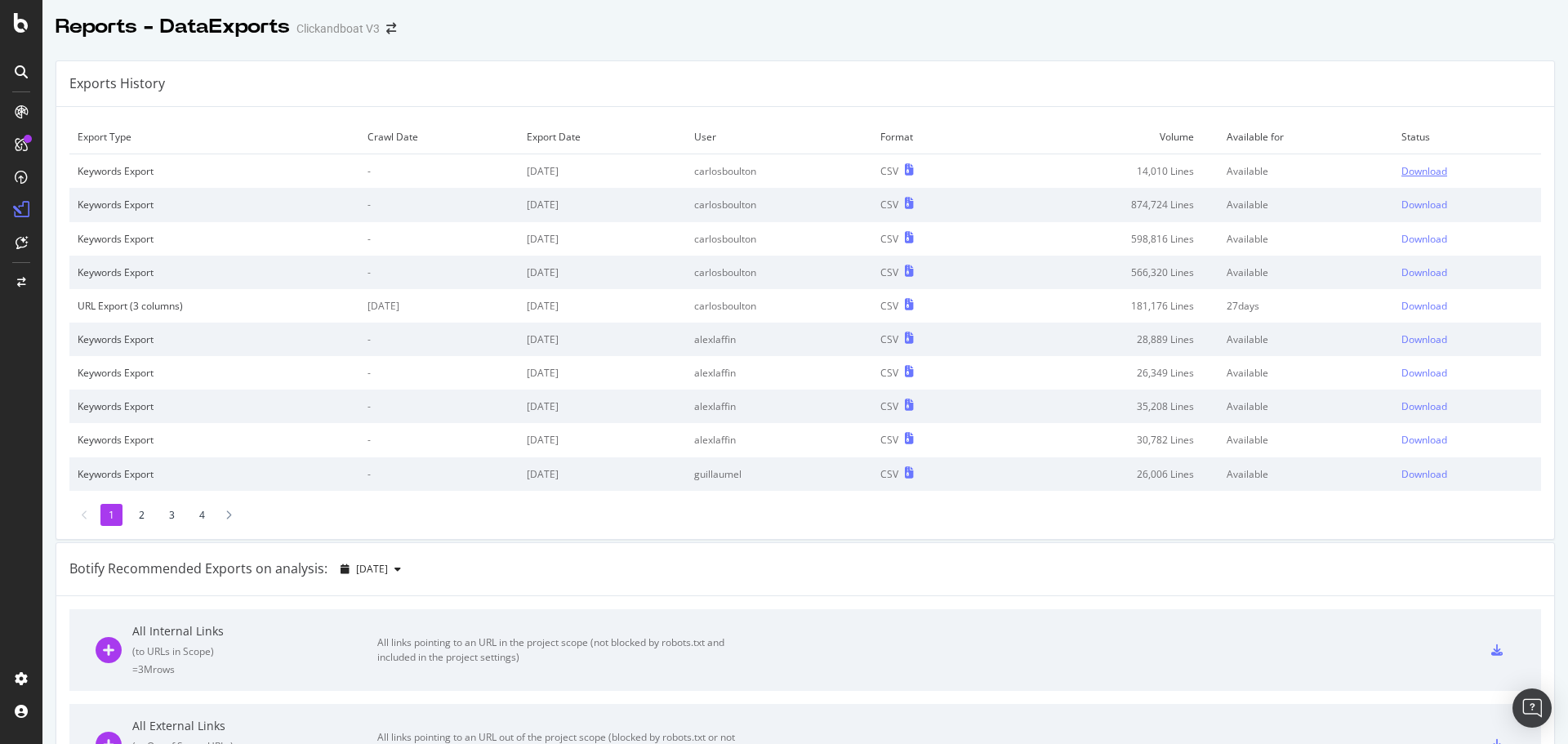
click at [1254, 172] on div "Download" at bounding box center [1424, 171] width 45 height 14
click at [1254, 173] on div "Download" at bounding box center [1424, 171] width 45 height 14
